Goal: Task Accomplishment & Management: Use online tool/utility

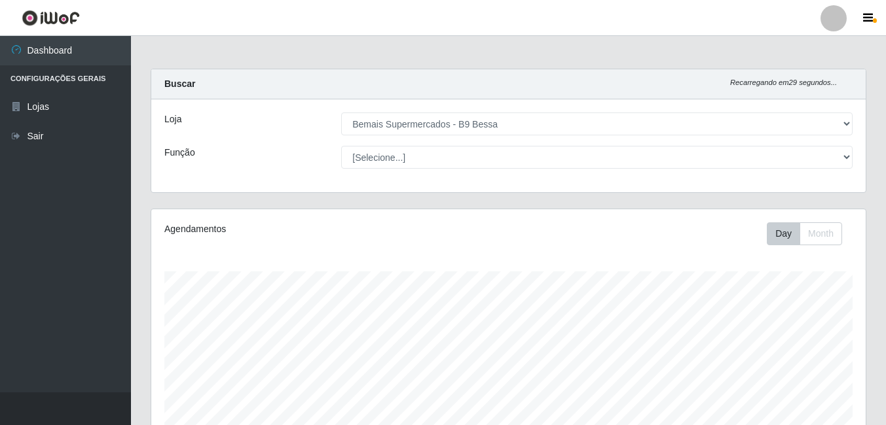
select select "410"
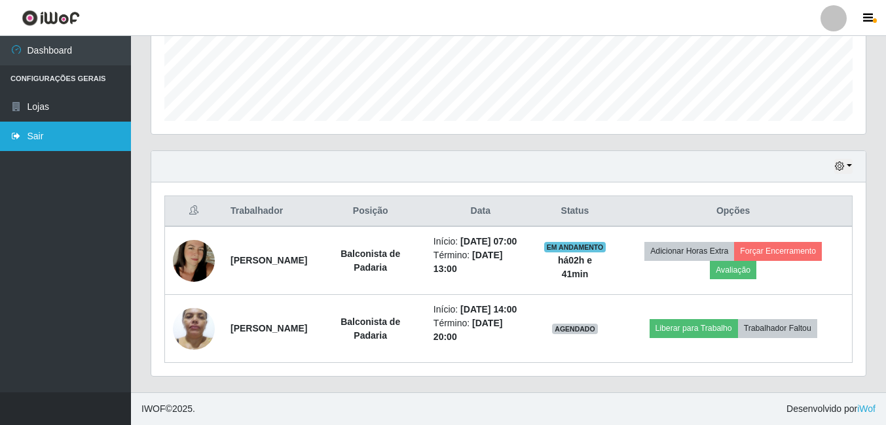
scroll to position [272, 714]
click at [16, 145] on link "Sair" at bounding box center [65, 136] width 131 height 29
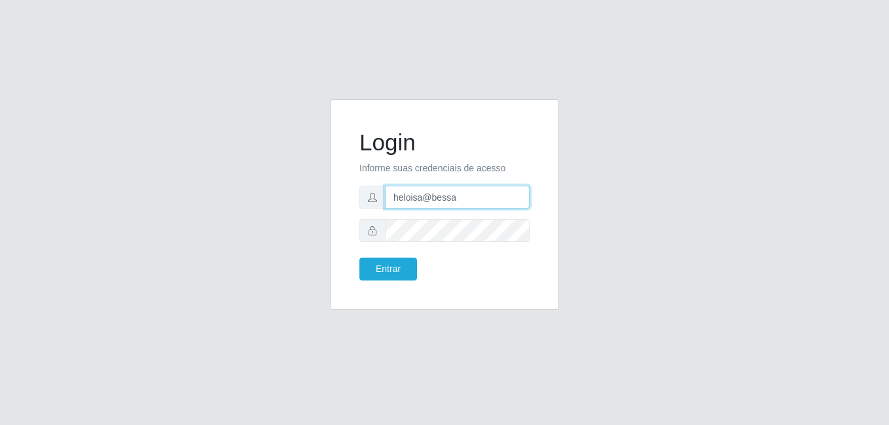
click at [468, 193] on input "heloisa@bessa" at bounding box center [457, 197] width 145 height 23
type input "h"
type input "sabrina@b9"
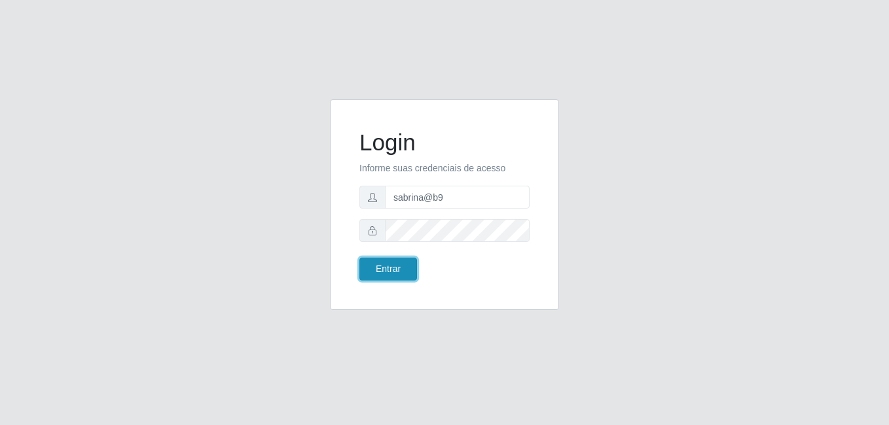
click at [391, 271] on button "Entrar" at bounding box center [388, 269] width 58 height 23
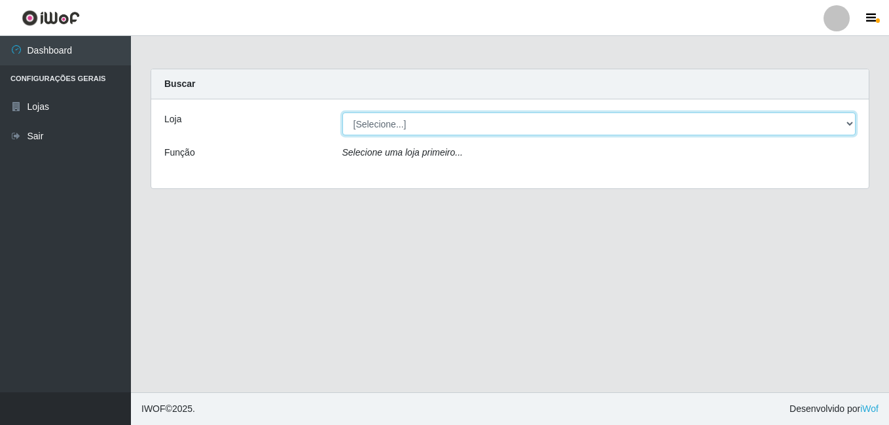
click at [846, 124] on select "[Selecione...] Bemais Supermercados - B9 Bessa" at bounding box center [599, 124] width 514 height 23
select select "410"
click at [342, 113] on select "[Selecione...] Bemais Supermercados - B9 Bessa" at bounding box center [599, 124] width 514 height 23
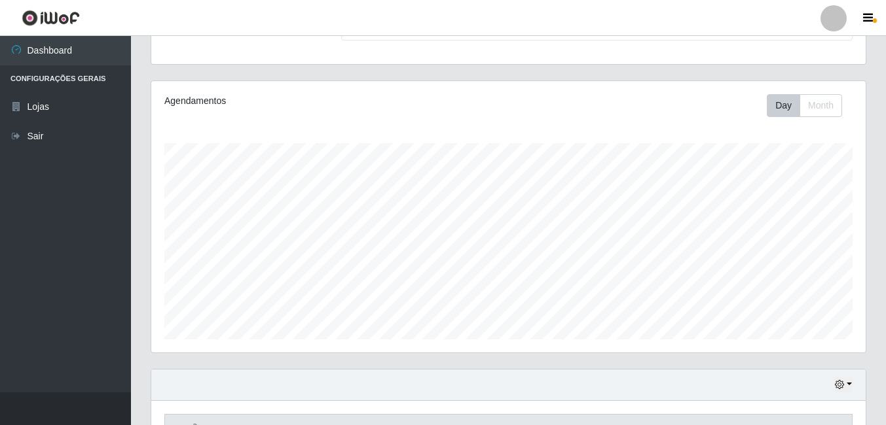
scroll to position [113, 0]
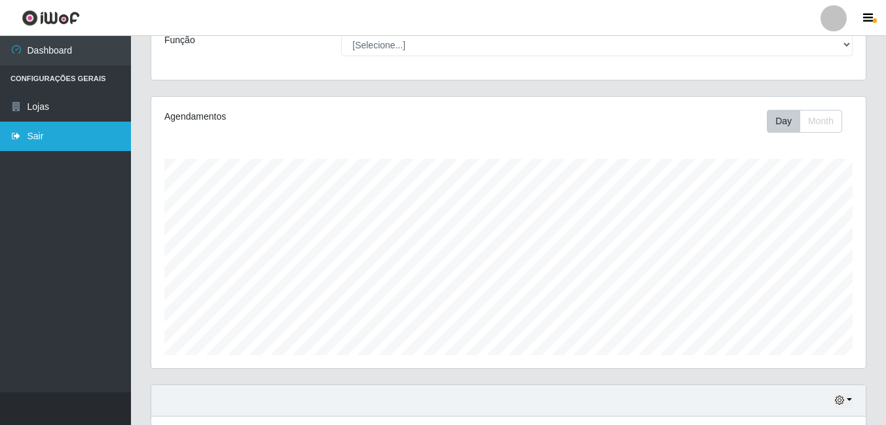
click at [45, 135] on link "Sair" at bounding box center [65, 136] width 131 height 29
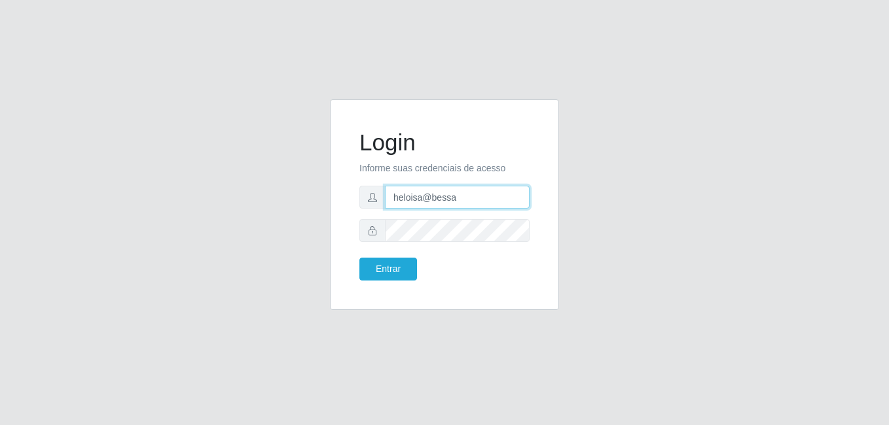
click at [490, 200] on input "heloisa@bessa" at bounding box center [457, 197] width 145 height 23
type input "h"
type input "S"
click at [415, 197] on input "sa" at bounding box center [457, 197] width 145 height 23
type input "sabrina@b9"
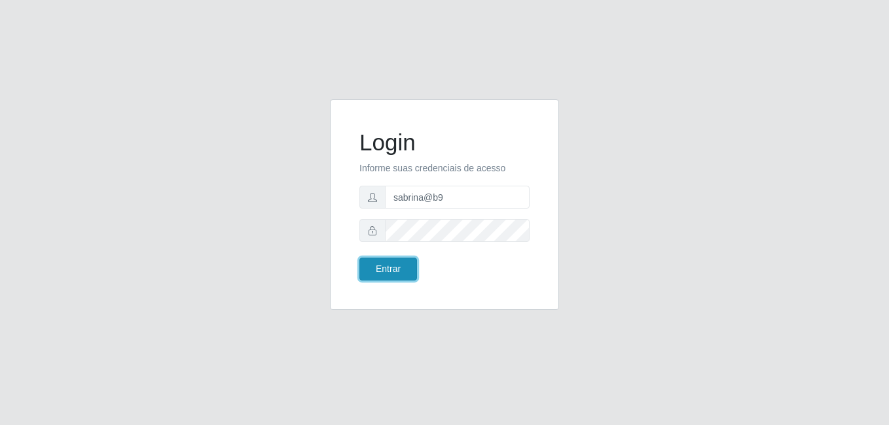
click at [402, 267] on button "Entrar" at bounding box center [388, 269] width 58 height 23
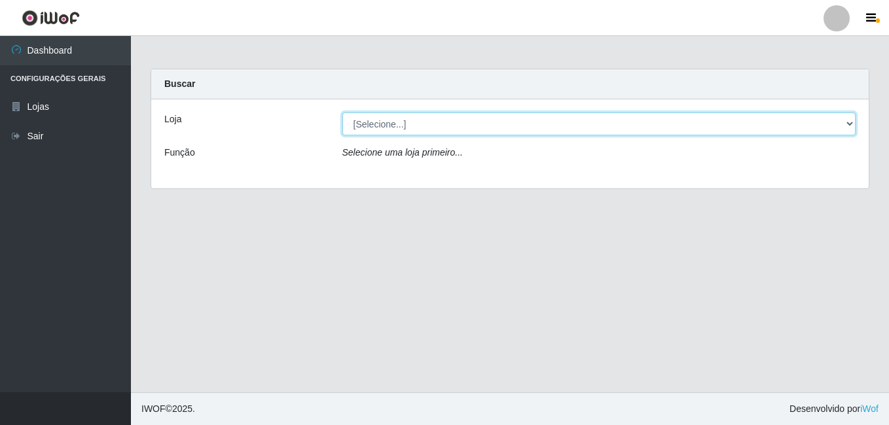
click at [850, 120] on select "[Selecione...] Bemais Supermercados - B9 Bessa" at bounding box center [599, 124] width 514 height 23
select select "410"
click at [342, 113] on select "[Selecione...] Bemais Supermercados - B9 Bessa" at bounding box center [599, 124] width 514 height 23
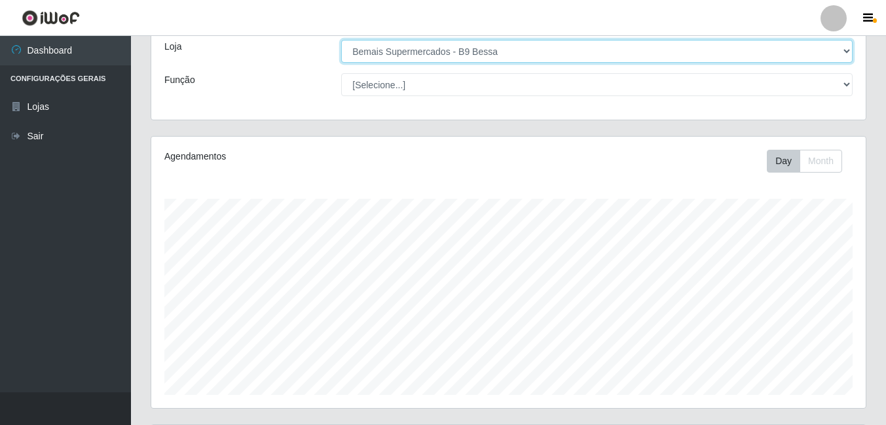
scroll to position [65, 0]
